Goal: Information Seeking & Learning: Learn about a topic

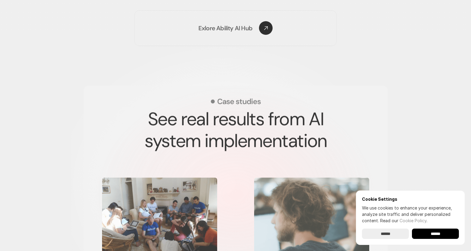
scroll to position [994, 0]
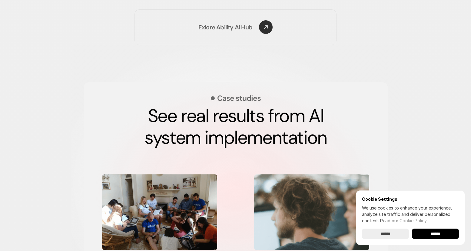
click at [439, 234] on input "******" at bounding box center [435, 234] width 47 height 10
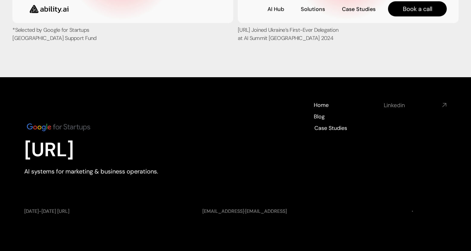
scroll to position [2300, 0]
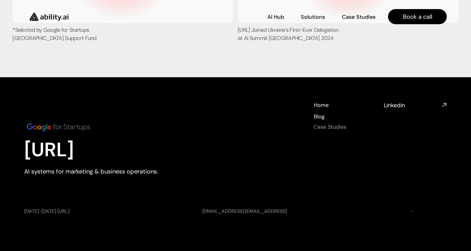
click at [336, 131] on h4 "Case Studies" at bounding box center [330, 127] width 33 height 8
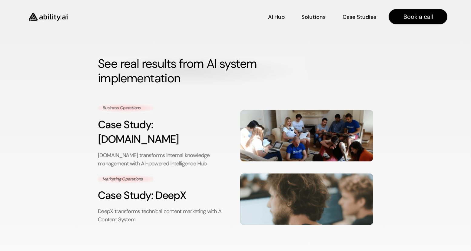
click at [54, 15] on img at bounding box center [48, 16] width 50 height 19
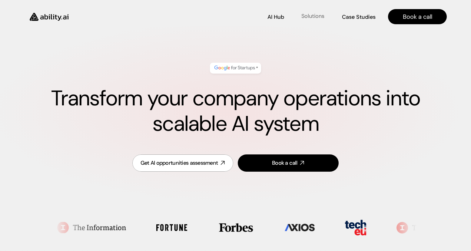
click at [313, 15] on p "Solutions" at bounding box center [313, 16] width 23 height 8
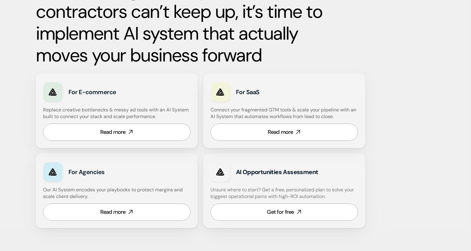
scroll to position [319, 0]
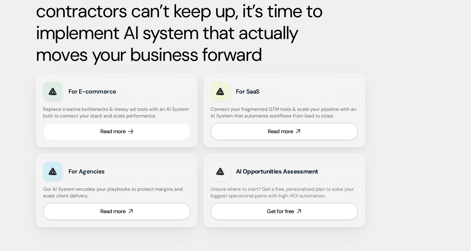
click at [116, 131] on div "Read more" at bounding box center [112, 132] width 25 height 8
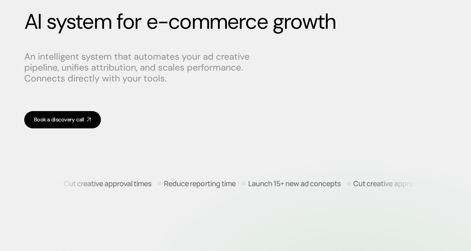
scroll to position [78, 0]
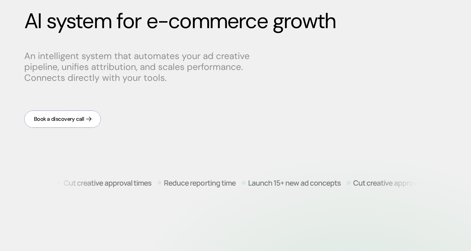
click at [75, 120] on div "Book a discovery call" at bounding box center [59, 119] width 50 height 8
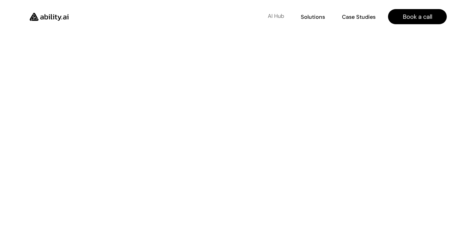
click at [275, 18] on p "AI Hub" at bounding box center [276, 16] width 16 height 8
